Goal: Task Accomplishment & Management: Manage account settings

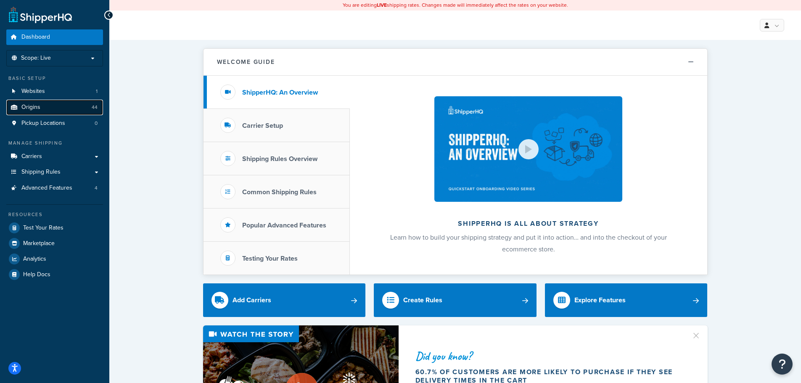
click at [49, 102] on link "Origins 44" at bounding box center [54, 108] width 97 height 16
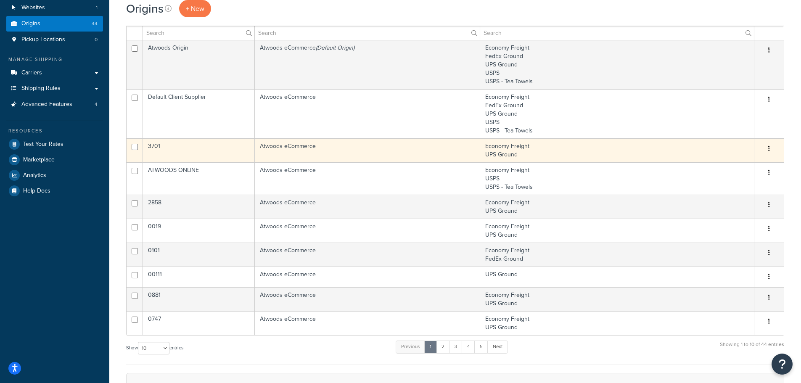
scroll to position [84, 0]
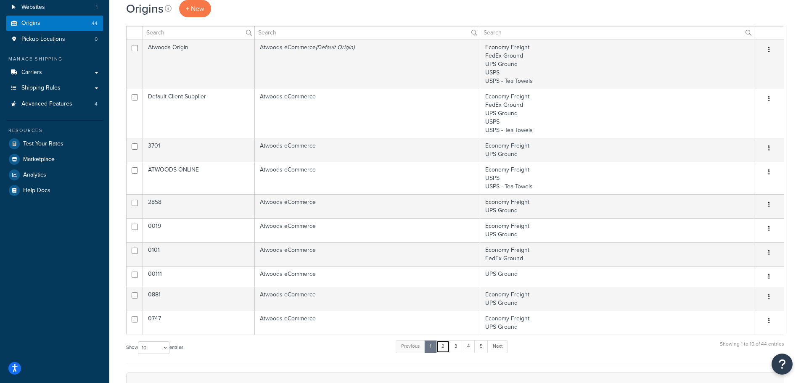
click at [444, 347] on link "2" at bounding box center [443, 346] width 14 height 13
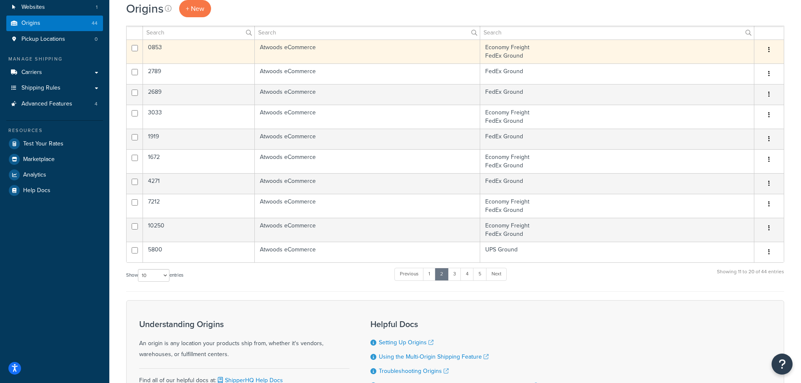
click at [356, 49] on td "Atwoods eCommerce" at bounding box center [367, 52] width 225 height 24
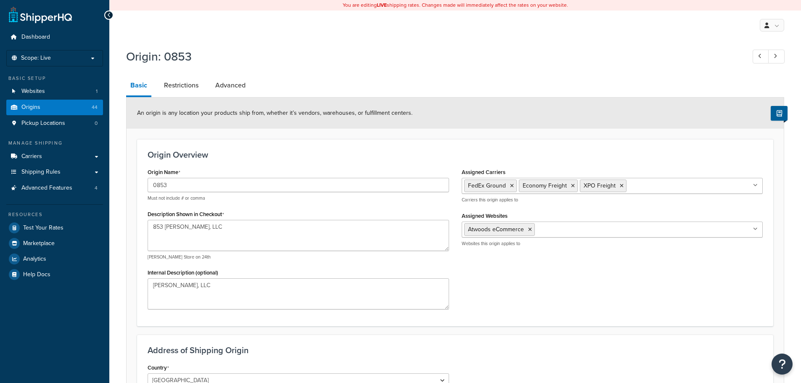
select select "17"
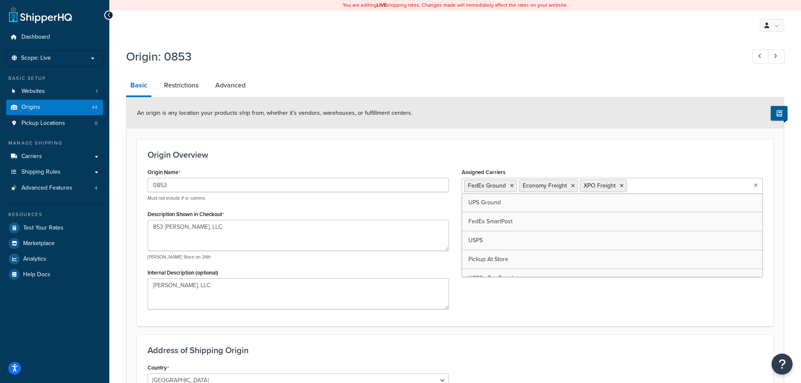
click at [669, 186] on input "Assigned Carriers" at bounding box center [666, 185] width 74 height 9
click at [505, 186] on icon at bounding box center [507, 185] width 4 height 5
click at [650, 156] on h3 "Origin Overview" at bounding box center [455, 154] width 615 height 9
